Goal: Transaction & Acquisition: Purchase product/service

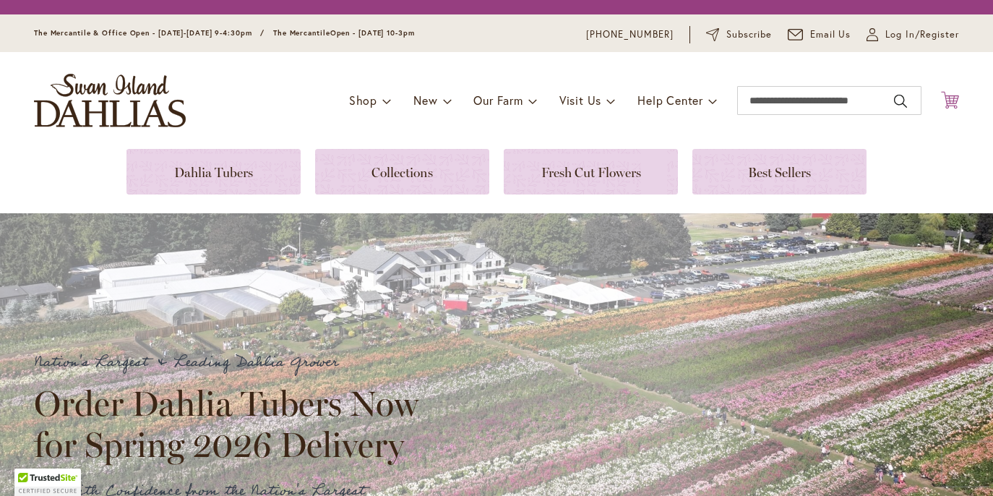
click at [953, 109] on icon "Cart .cls-1 { fill: #231f20; }" at bounding box center [950, 100] width 18 height 18
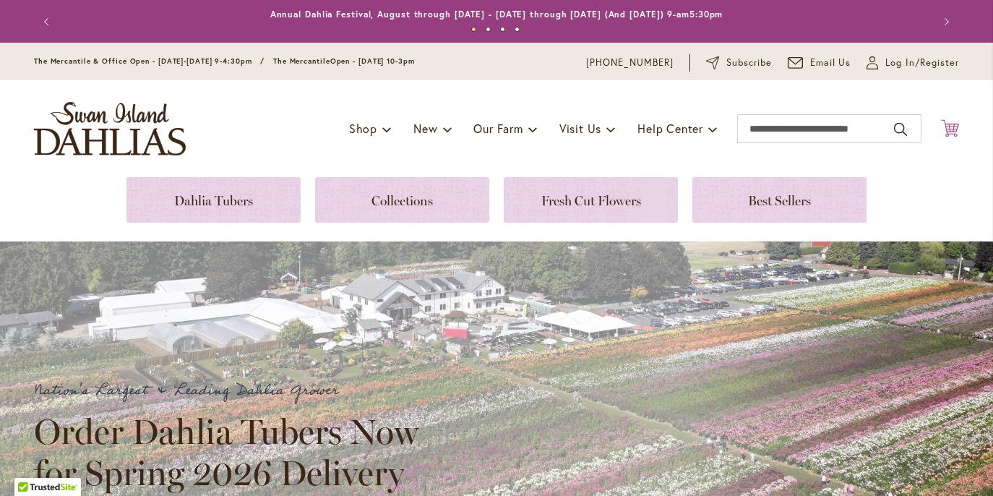
click at [945, 137] on icon at bounding box center [950, 127] width 18 height 17
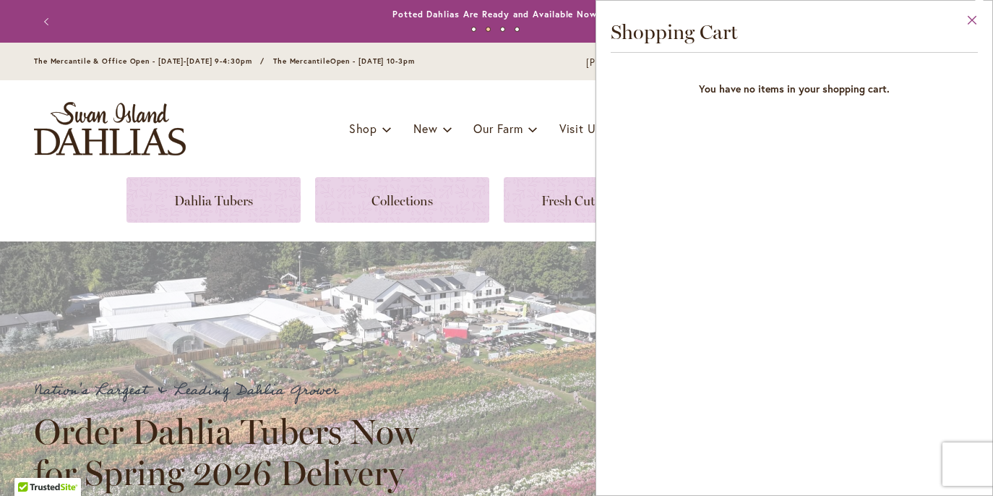
click at [971, 15] on button "Close" at bounding box center [973, 24] width 40 height 46
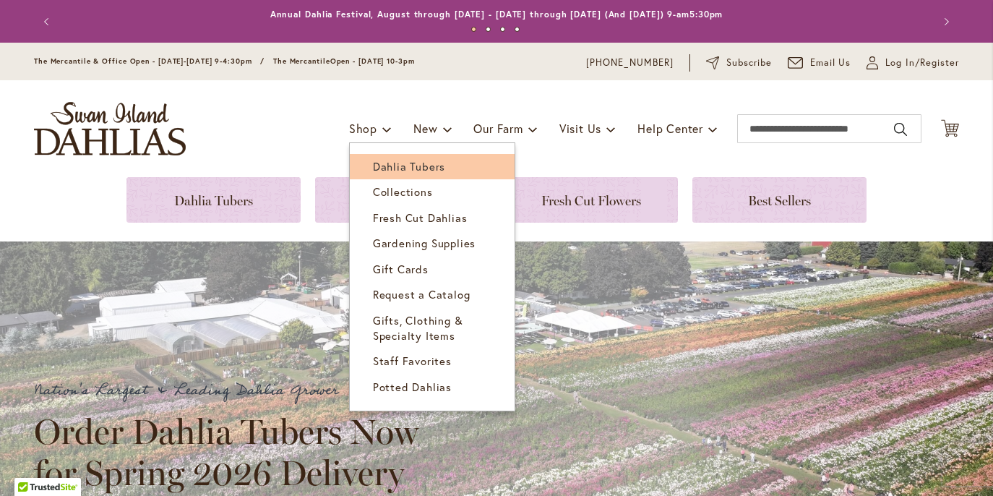
click at [417, 173] on span "Dahlia Tubers" at bounding box center [409, 166] width 72 height 14
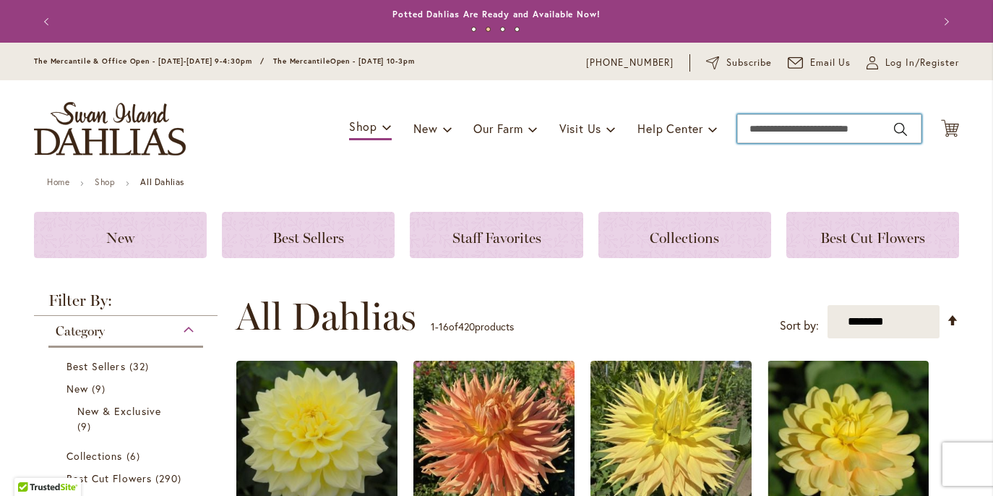
click at [902, 143] on input "Search" at bounding box center [829, 128] width 184 height 29
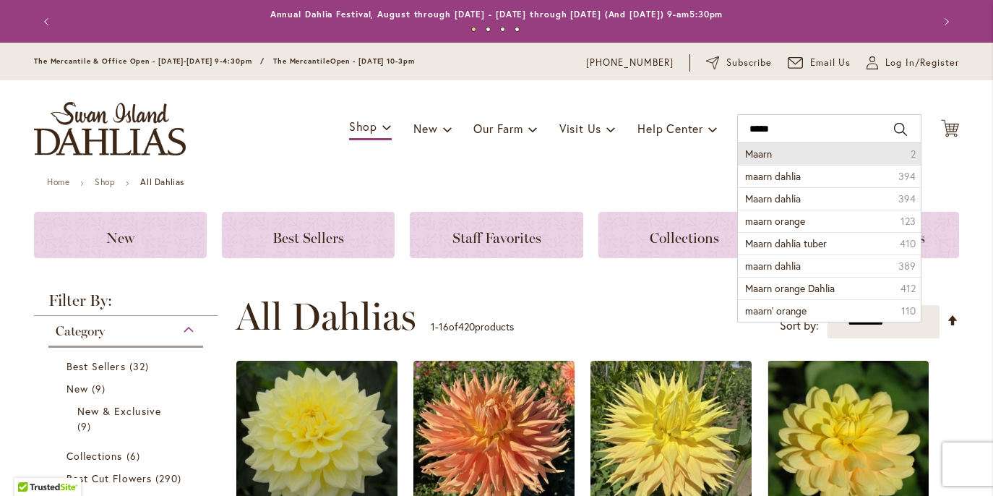
click at [810, 165] on li "Maarn 2" at bounding box center [829, 154] width 183 height 22
type input "*****"
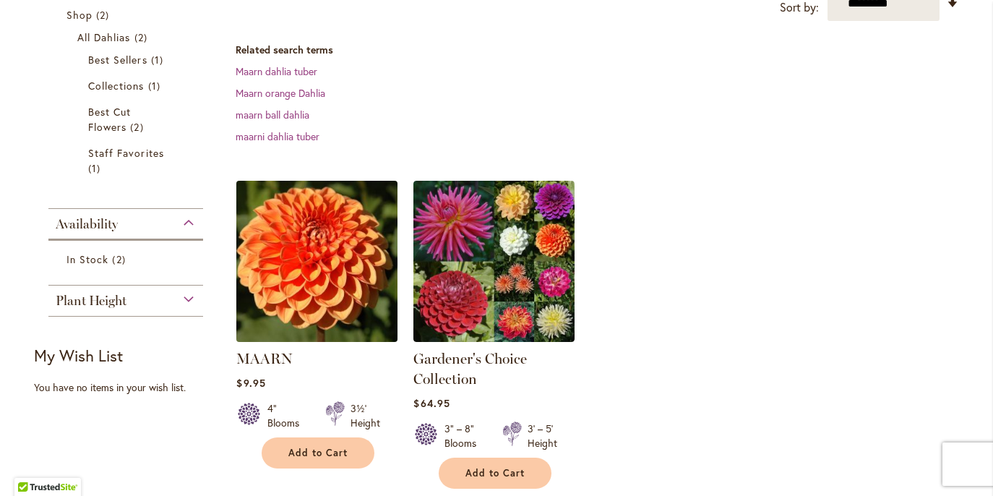
scroll to position [298, 0]
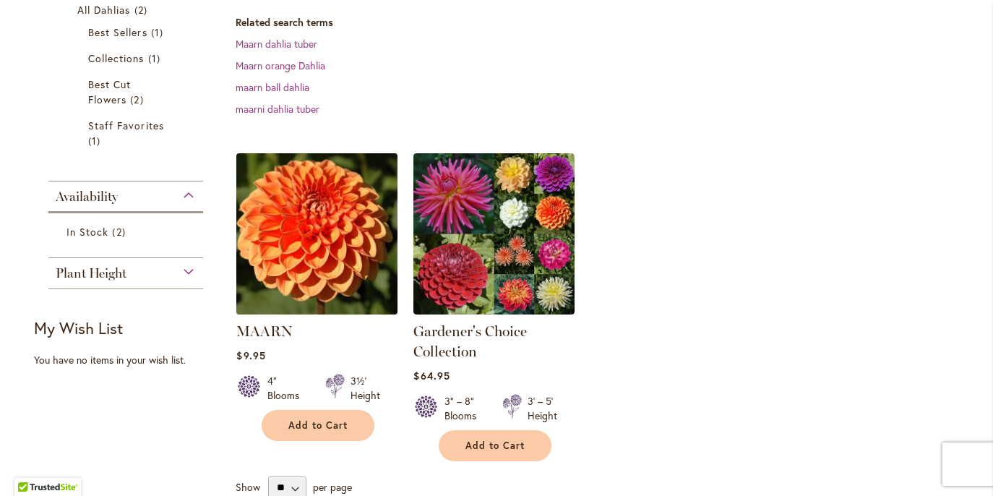
click at [338, 205] on img at bounding box center [317, 233] width 169 height 169
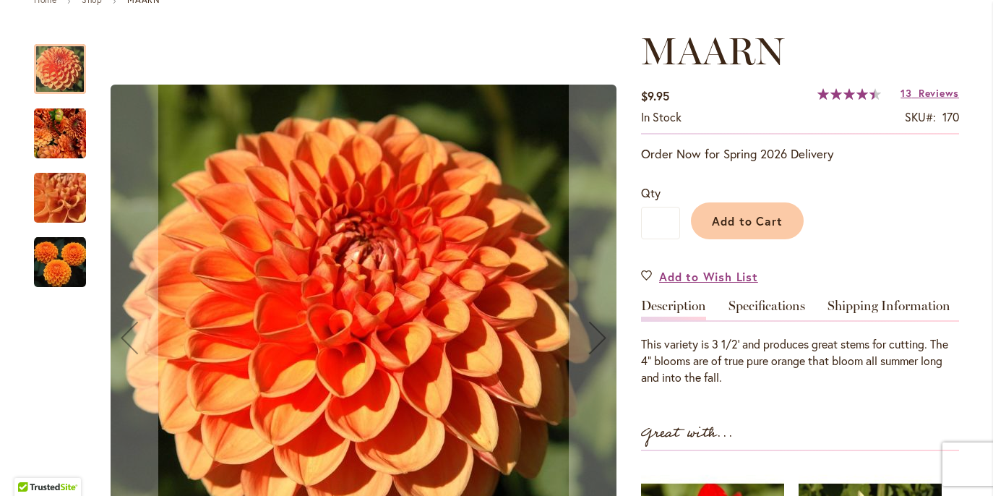
scroll to position [239, 0]
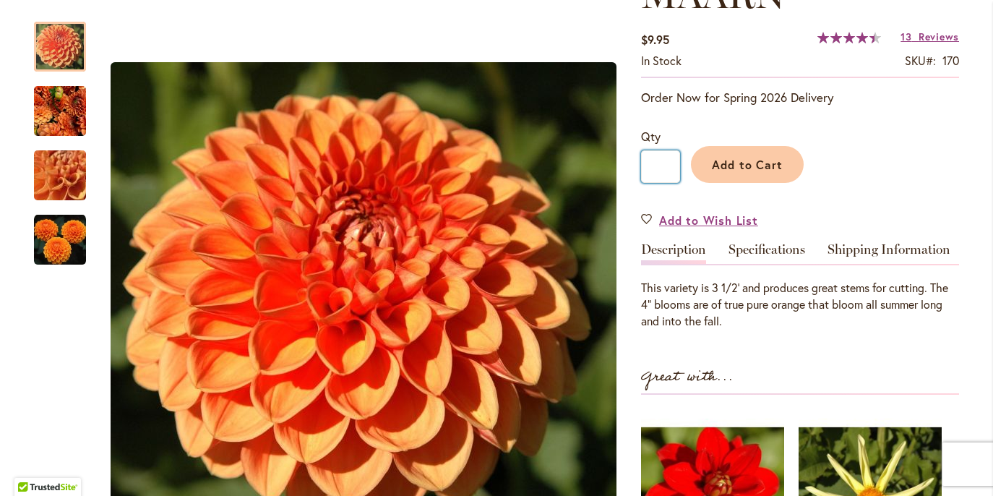
drag, startPoint x: 671, startPoint y: 176, endPoint x: 654, endPoint y: 178, distance: 16.7
click at [654, 178] on input "*" at bounding box center [660, 166] width 39 height 33
type input "*"
click at [748, 172] on span "Add to Cart" at bounding box center [748, 164] width 72 height 15
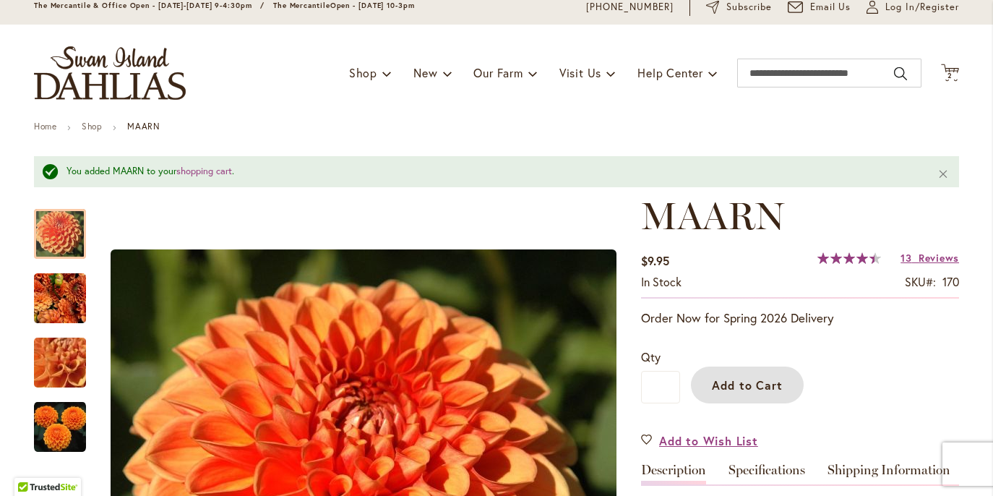
scroll to position [0, 0]
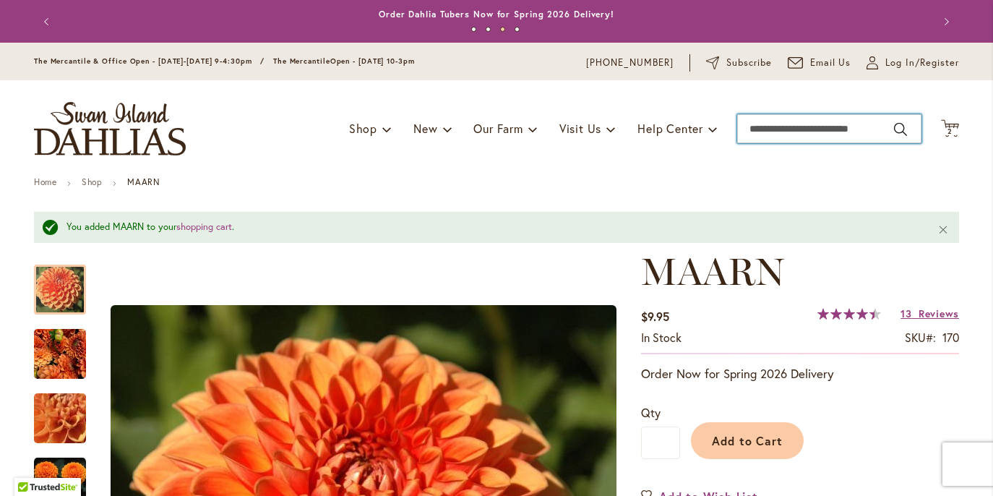
click at [898, 142] on input "Search" at bounding box center [829, 128] width 184 height 29
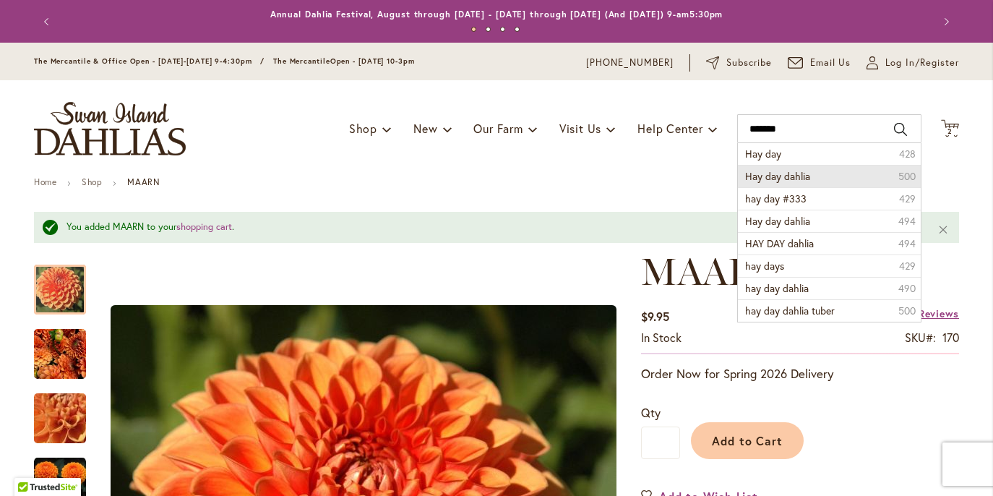
click at [825, 187] on li "Hay day dahlia 500" at bounding box center [829, 176] width 183 height 22
type input "**********"
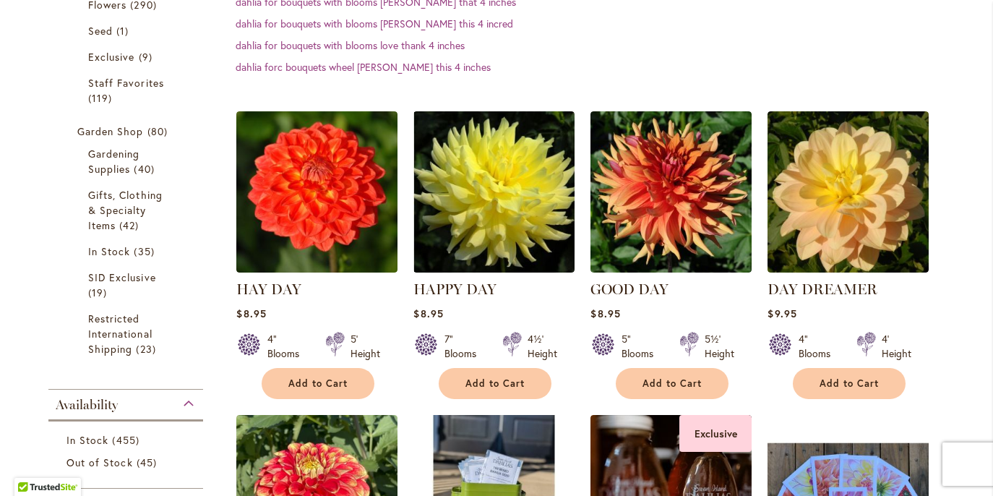
scroll to position [434, 0]
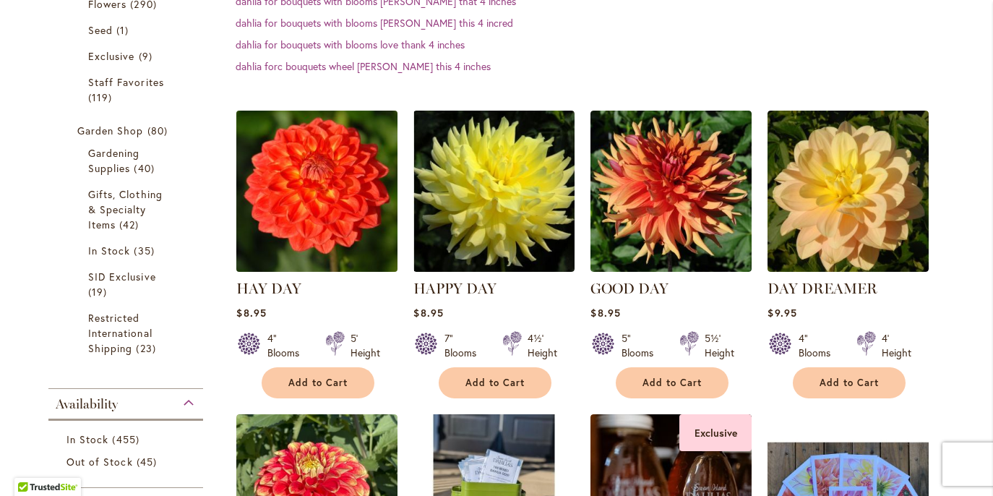
click at [325, 227] on img at bounding box center [317, 190] width 169 height 169
click at [325, 226] on img at bounding box center [317, 190] width 169 height 169
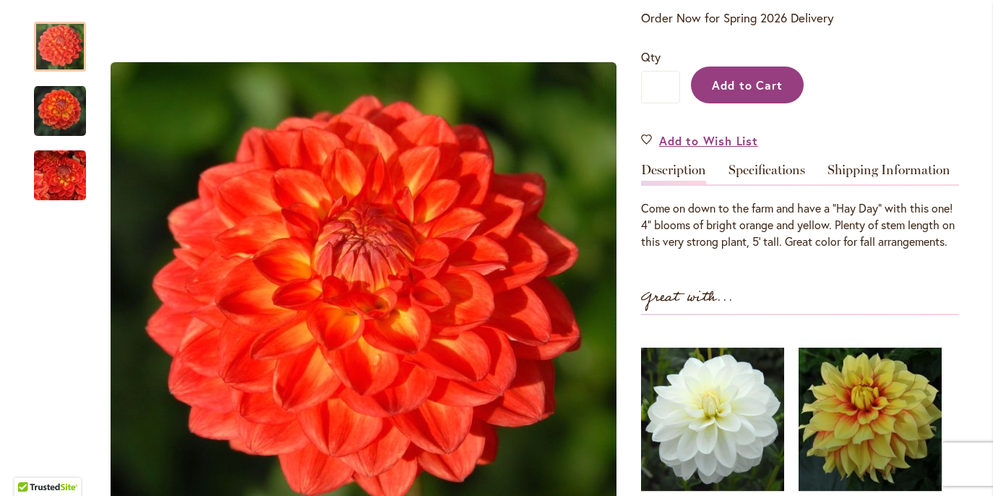
scroll to position [319, 0]
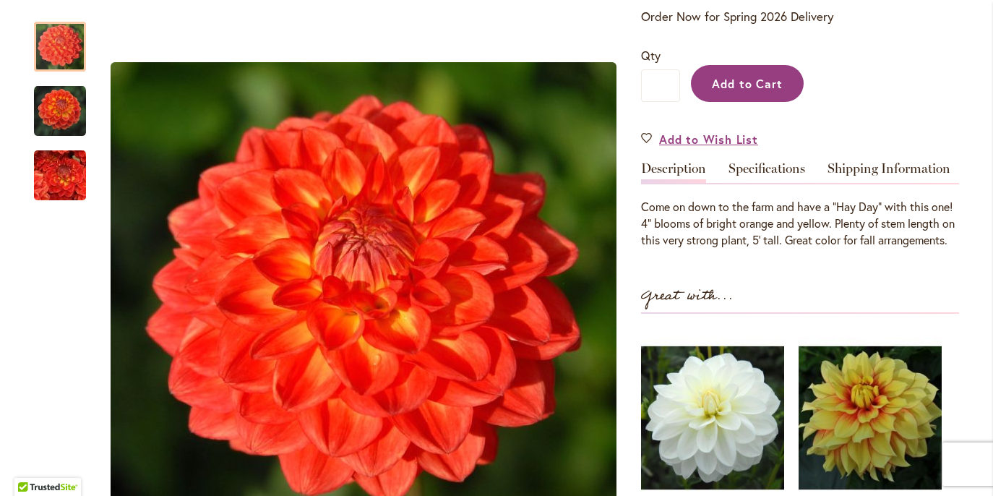
click at [750, 91] on span "Add to Cart" at bounding box center [748, 83] width 72 height 15
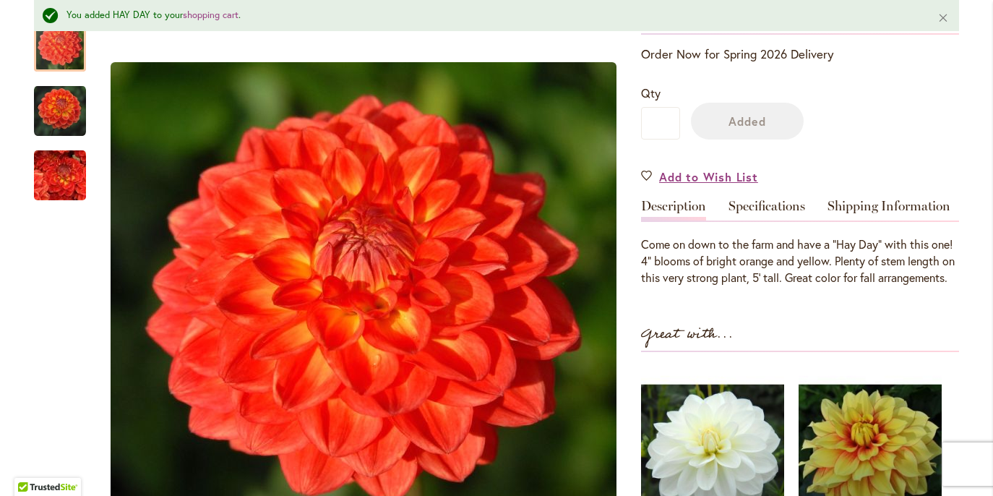
scroll to position [358, 0]
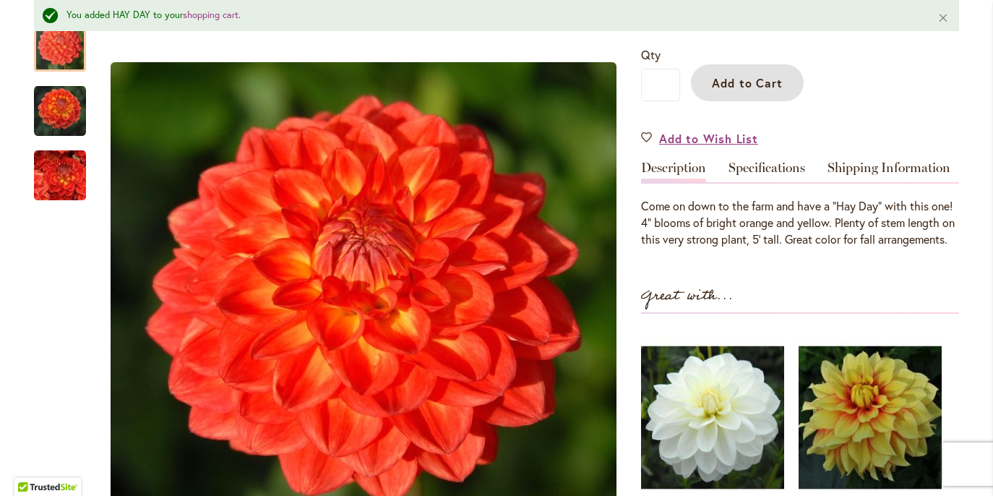
click at [750, 90] on span "Add to Cart" at bounding box center [748, 82] width 72 height 15
click at [908, 66] on div "Add to Cart" at bounding box center [819, 79] width 279 height 66
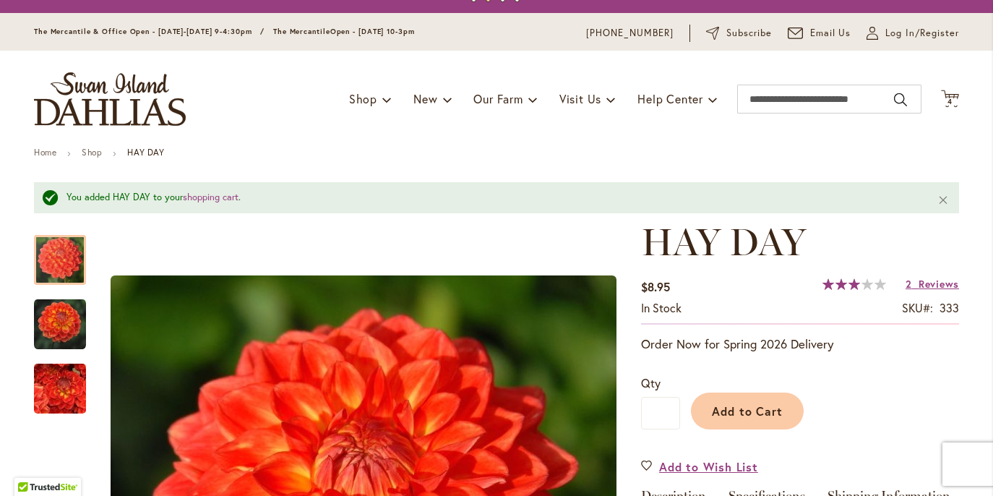
scroll to position [0, 0]
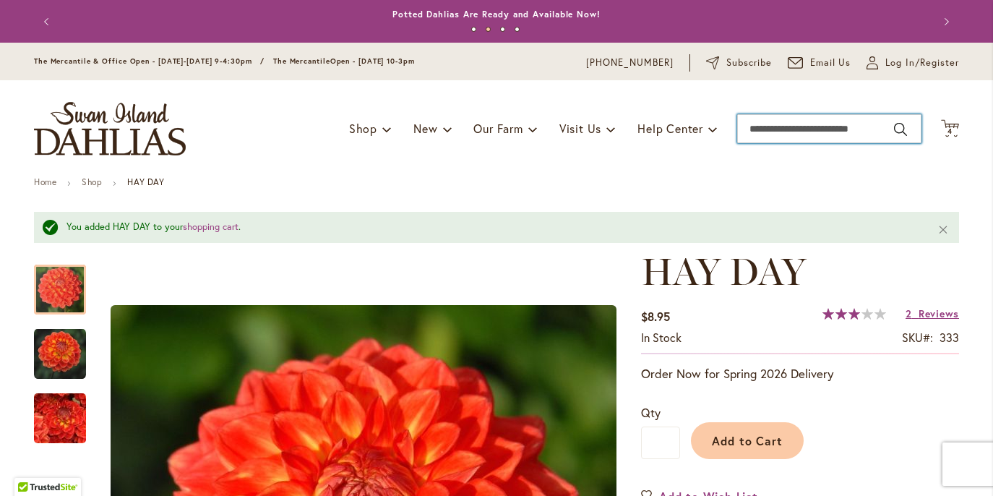
click at [902, 142] on input "Search" at bounding box center [829, 128] width 184 height 29
click at [783, 142] on input "Search" at bounding box center [829, 128] width 184 height 29
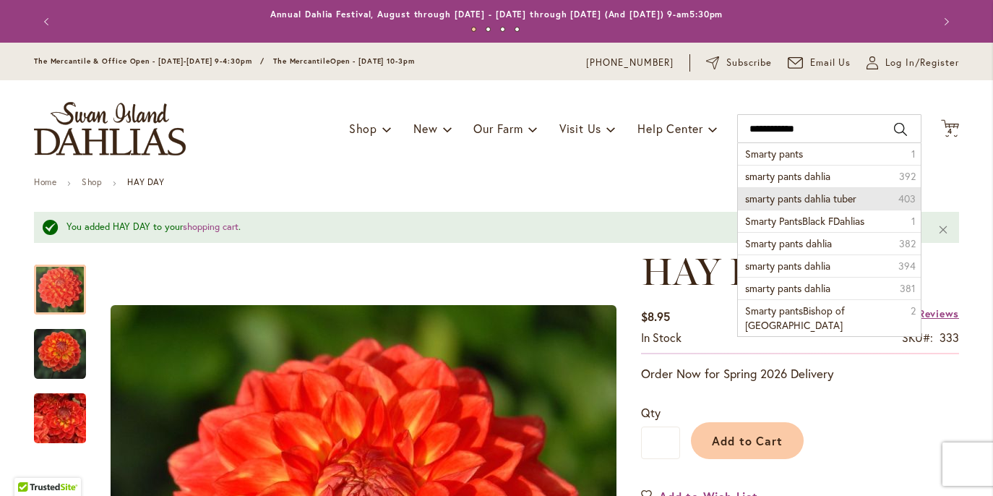
click at [813, 205] on span "smarty pants dahlia tuber" at bounding box center [800, 199] width 111 height 14
type input "**********"
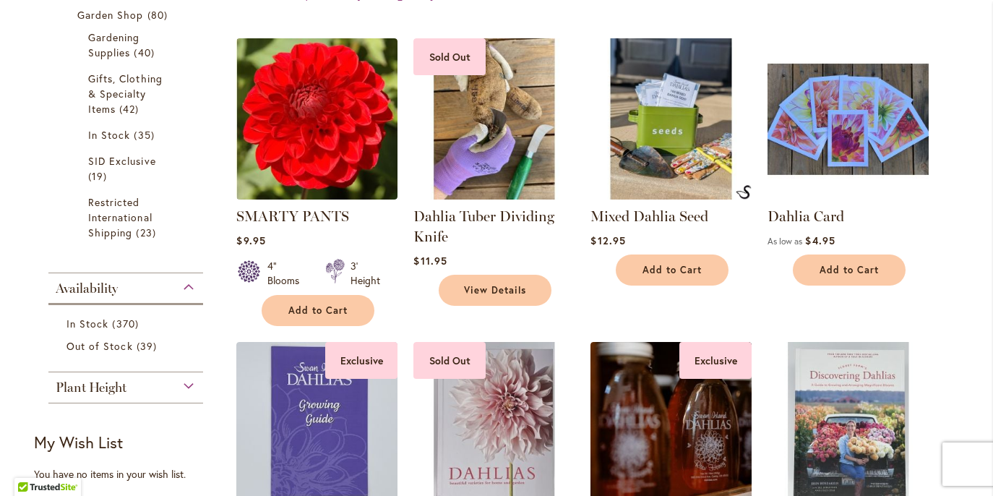
scroll to position [553, 0]
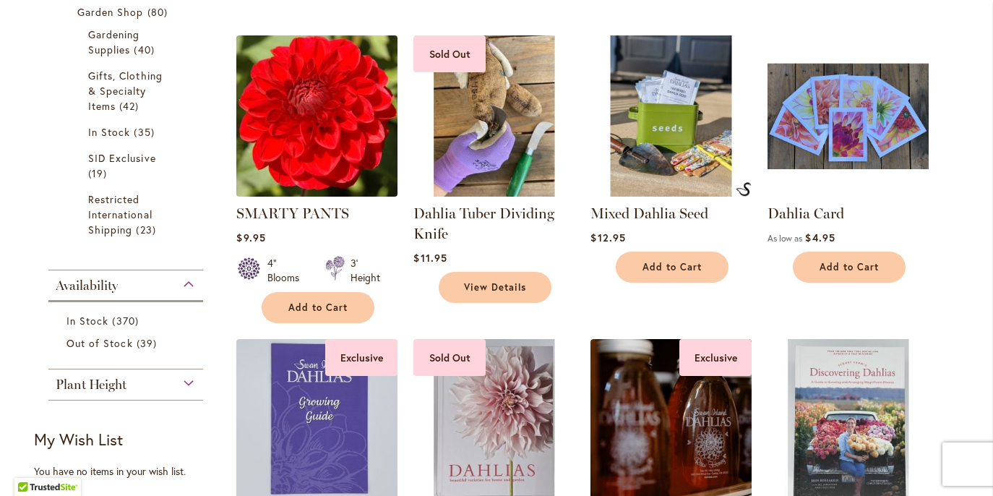
click at [311, 158] on img at bounding box center [317, 115] width 169 height 169
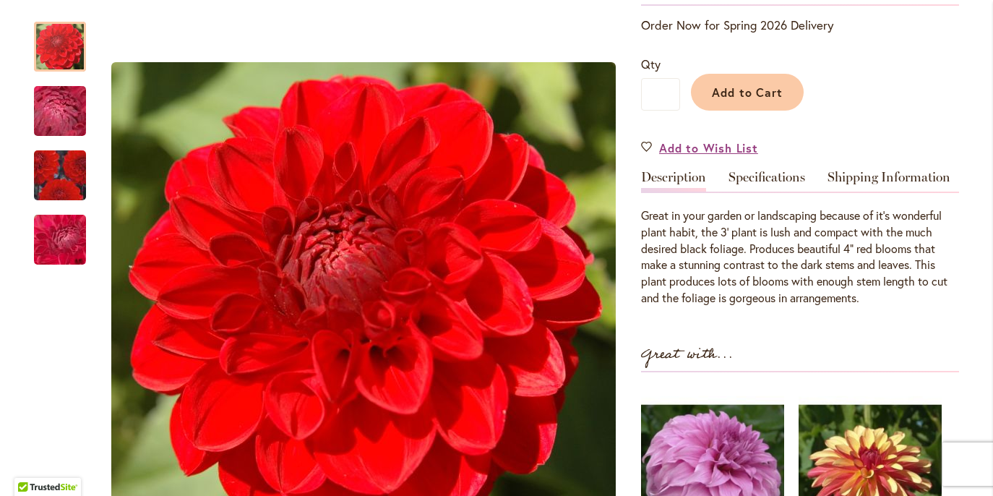
scroll to position [164, 0]
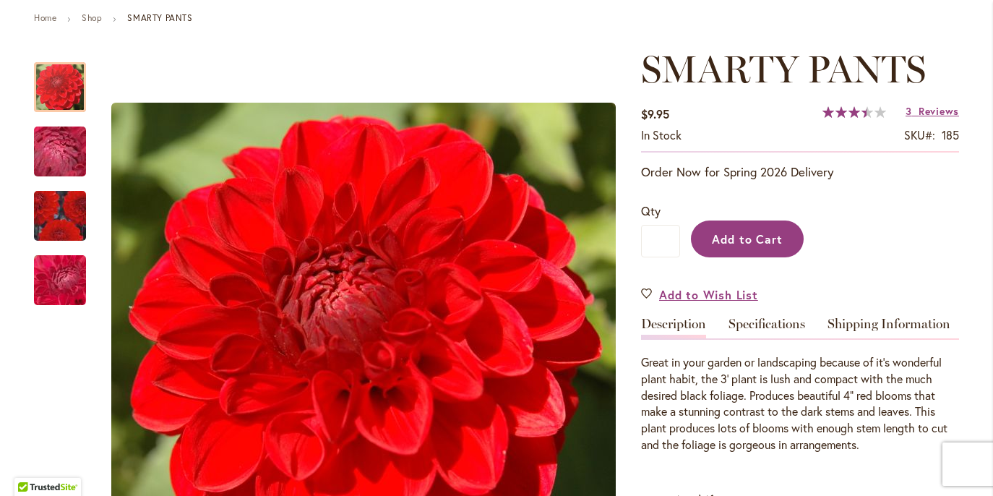
click at [778, 246] on span "Add to Cart" at bounding box center [748, 238] width 72 height 15
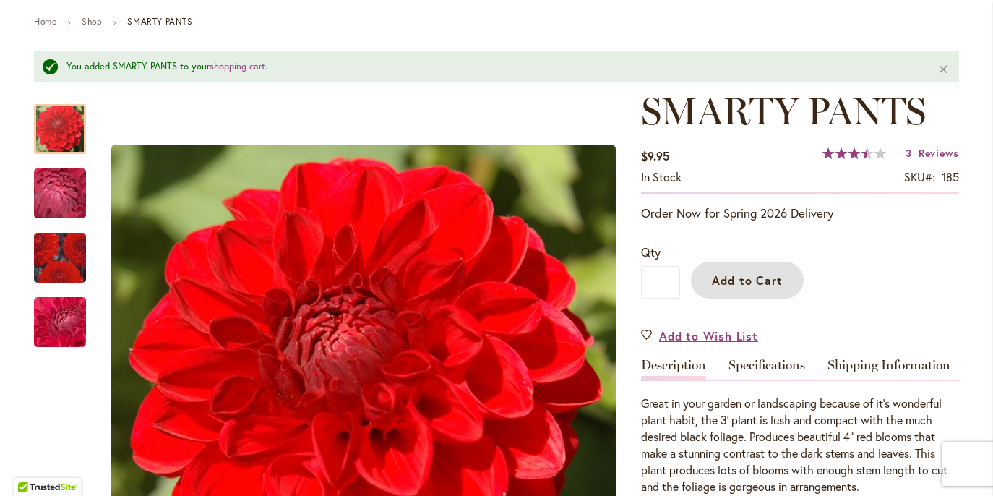
scroll to position [0, 0]
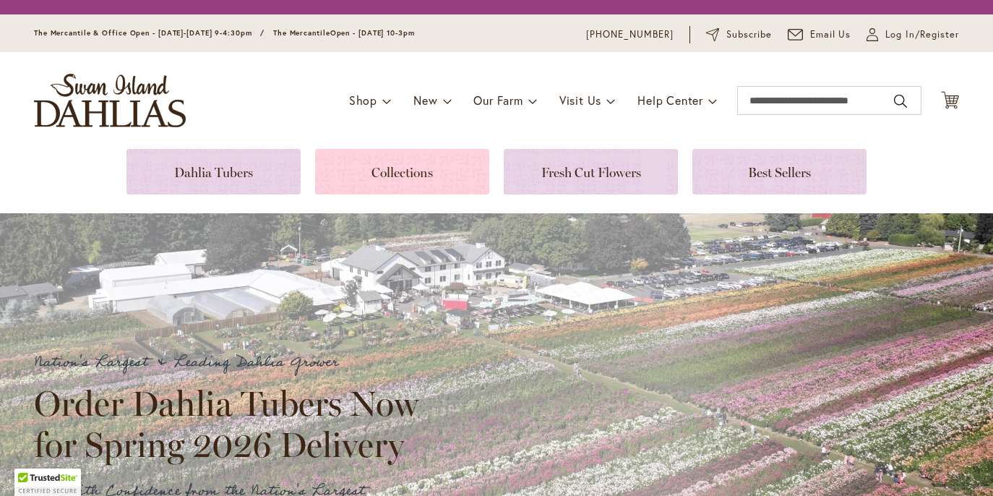
click at [404, 194] on div "Collections" at bounding box center [402, 172] width 174 height 46
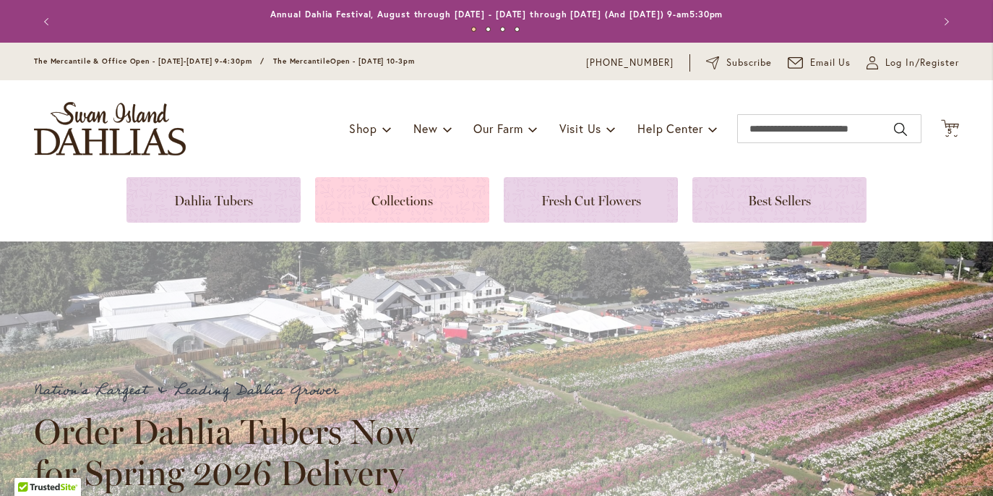
click at [403, 215] on link at bounding box center [402, 200] width 174 height 46
